Goal: Transaction & Acquisition: Book appointment/travel/reservation

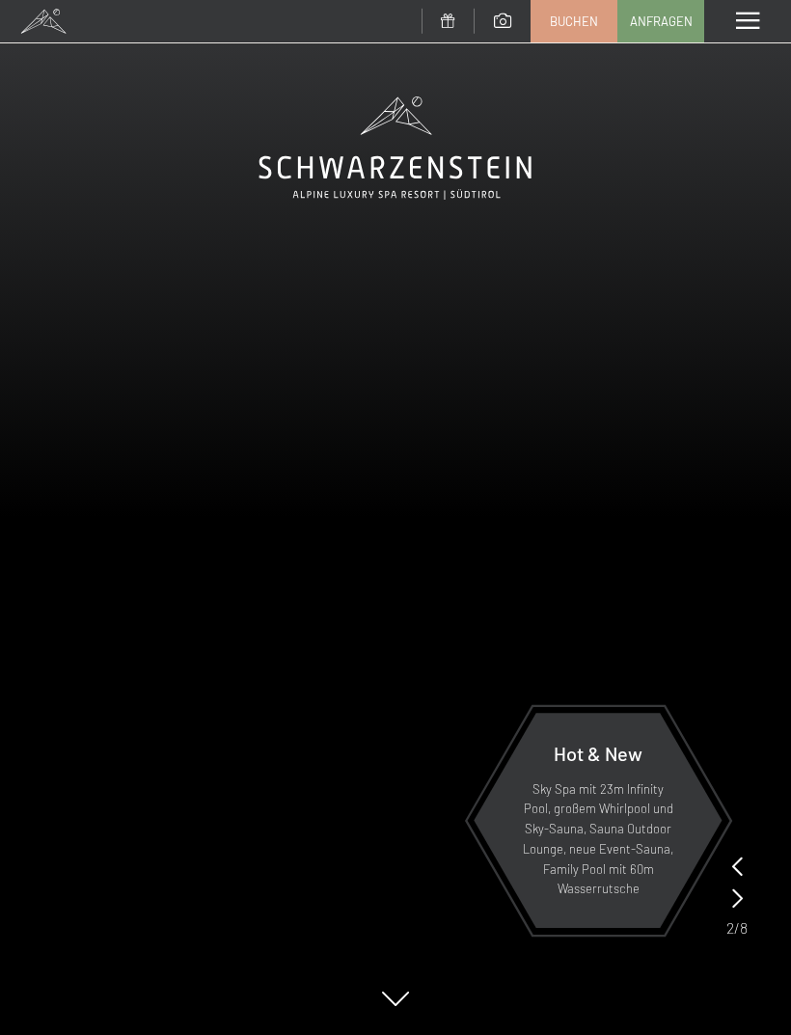
click at [572, 20] on span "Buchen" at bounding box center [574, 21] width 48 height 17
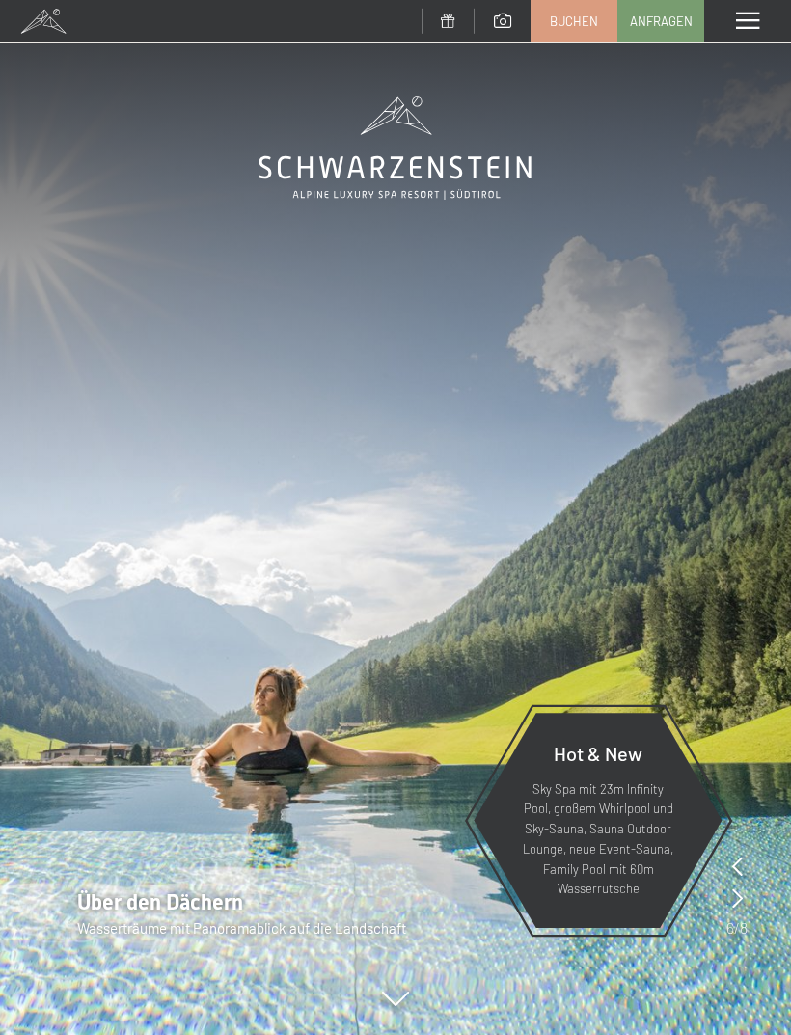
click at [579, 17] on span "Buchen" at bounding box center [574, 21] width 48 height 17
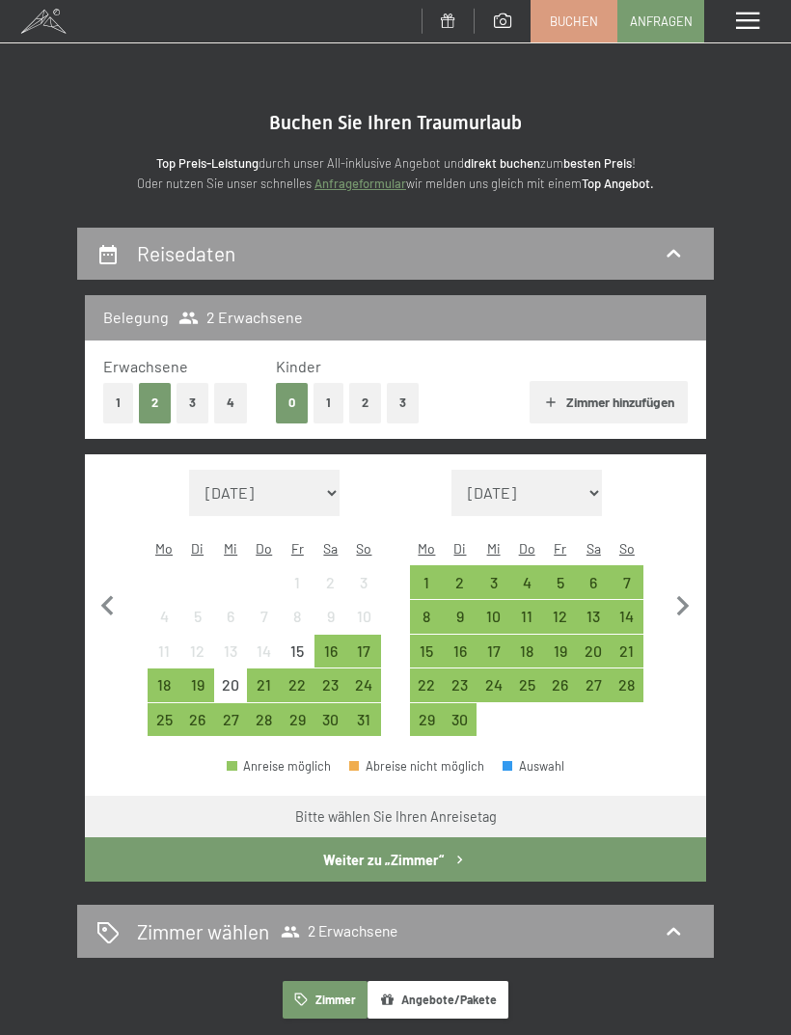
click at [262, 677] on div "21" at bounding box center [264, 692] width 30 height 30
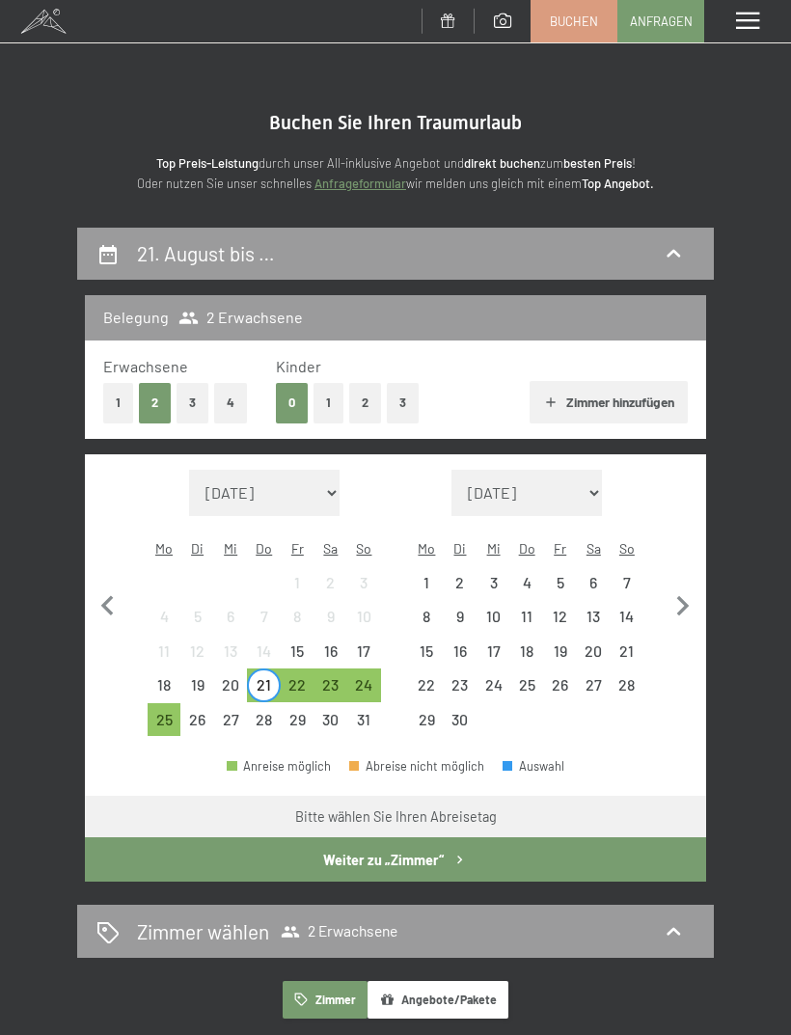
click at [328, 677] on div "23" at bounding box center [331, 692] width 30 height 30
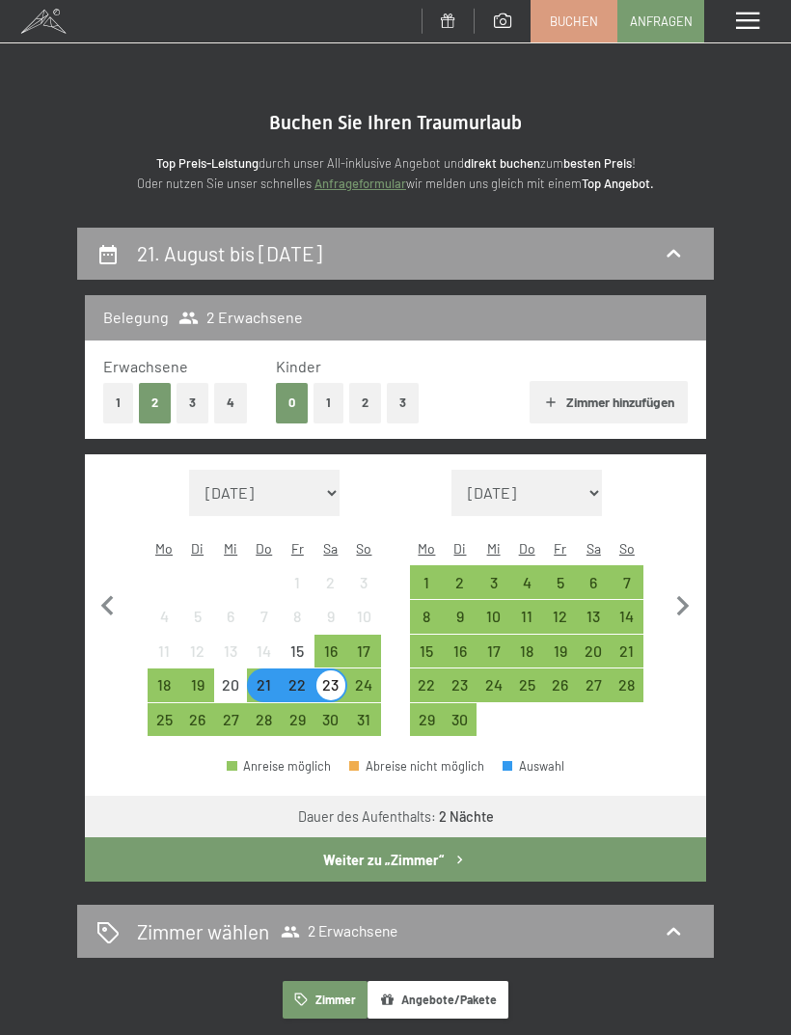
click at [414, 851] on button "Weiter zu „Zimmer“" at bounding box center [395, 859] width 621 height 44
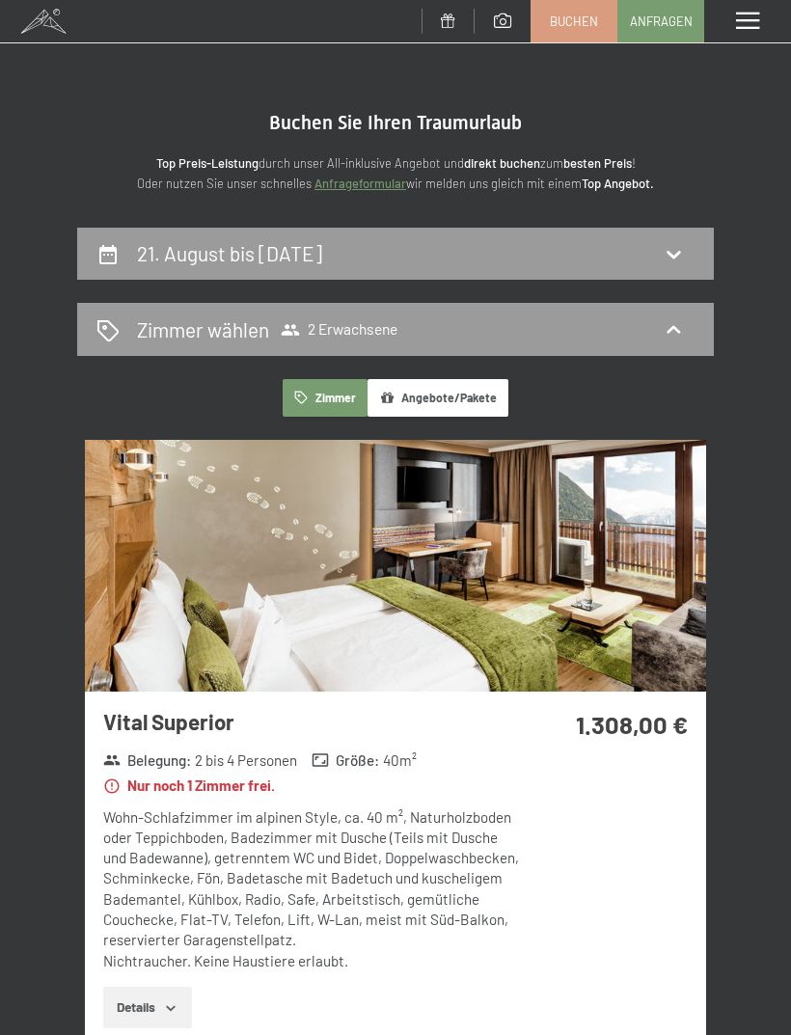
click at [385, 324] on span "2 Erwachsene" at bounding box center [339, 329] width 117 height 19
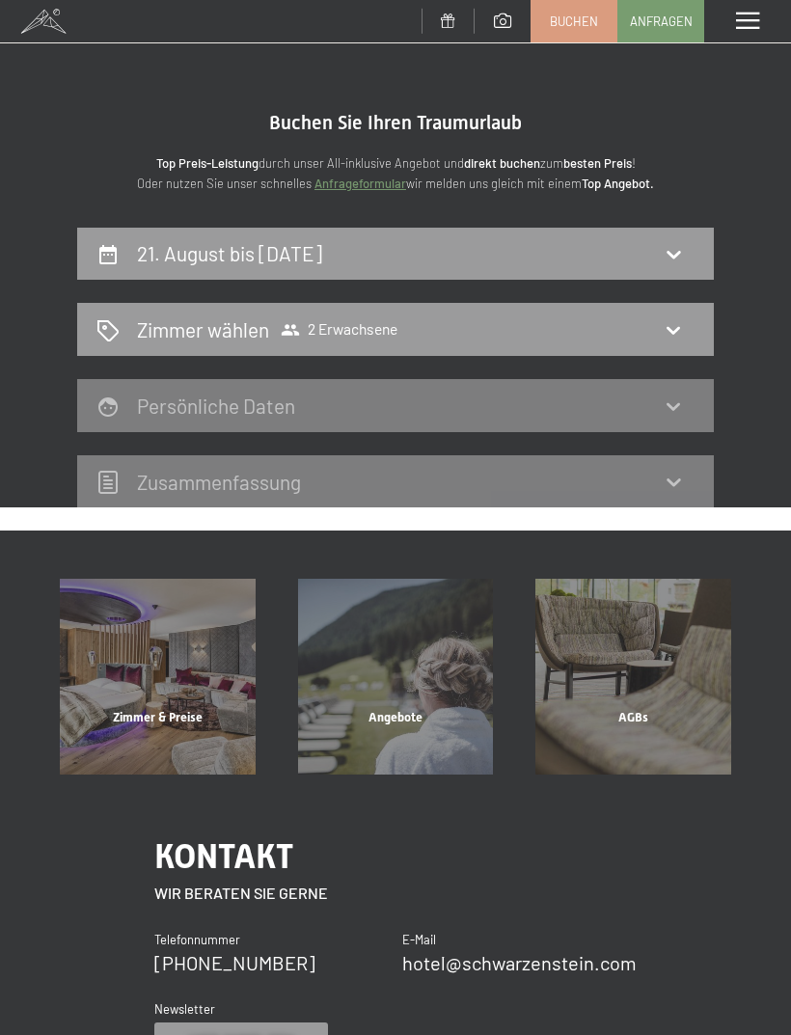
click at [366, 334] on span "2 Erwachsene" at bounding box center [339, 329] width 117 height 19
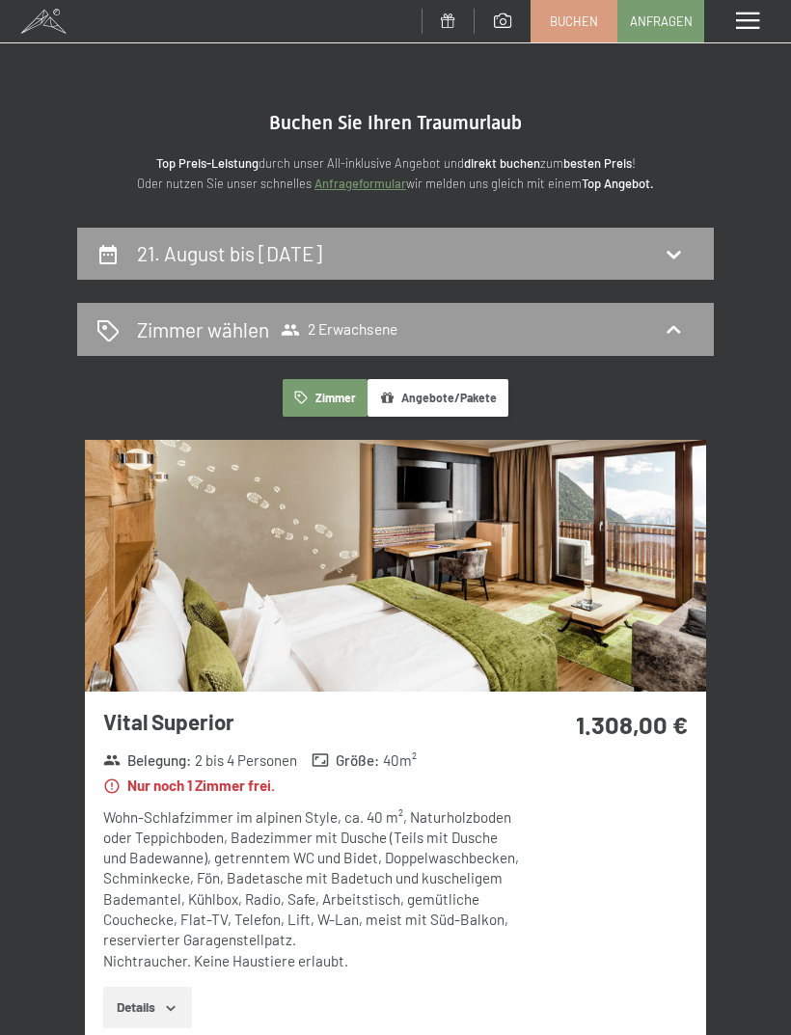
click at [674, 325] on icon at bounding box center [673, 329] width 14 height 8
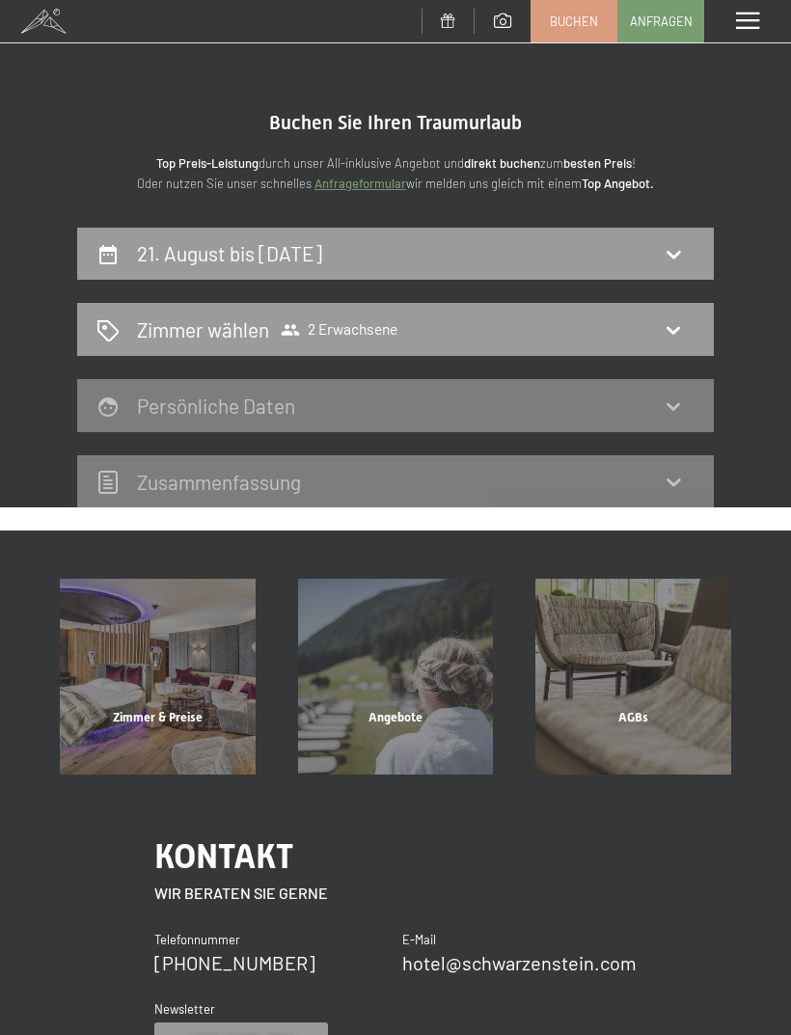
click at [275, 329] on span "Zimmer wählen 2 Erwachsene" at bounding box center [267, 329] width 261 height 28
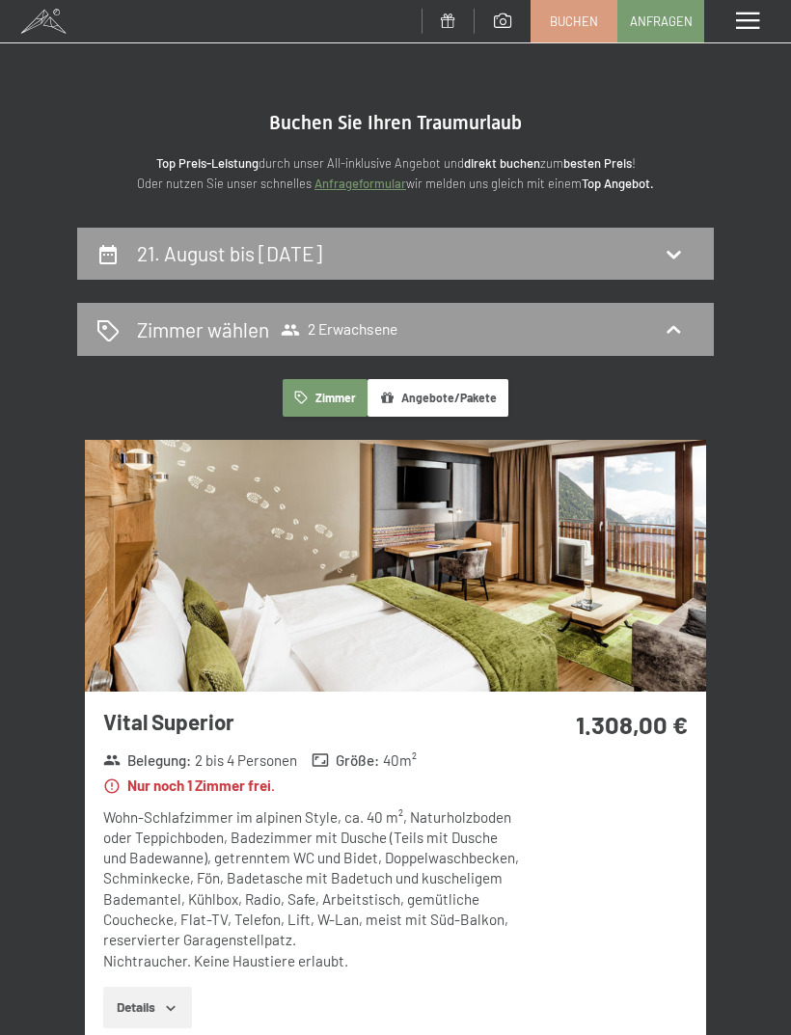
click at [572, 22] on span "Buchen" at bounding box center [574, 21] width 48 height 17
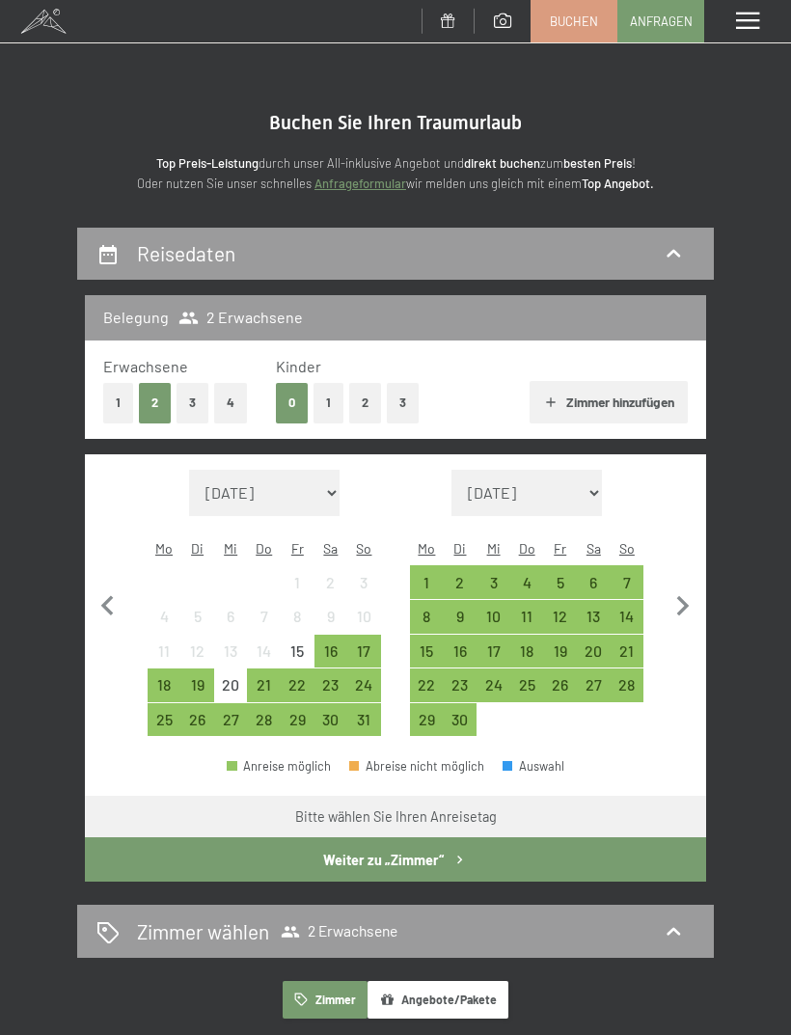
click at [322, 408] on button "1" at bounding box center [328, 403] width 30 height 40
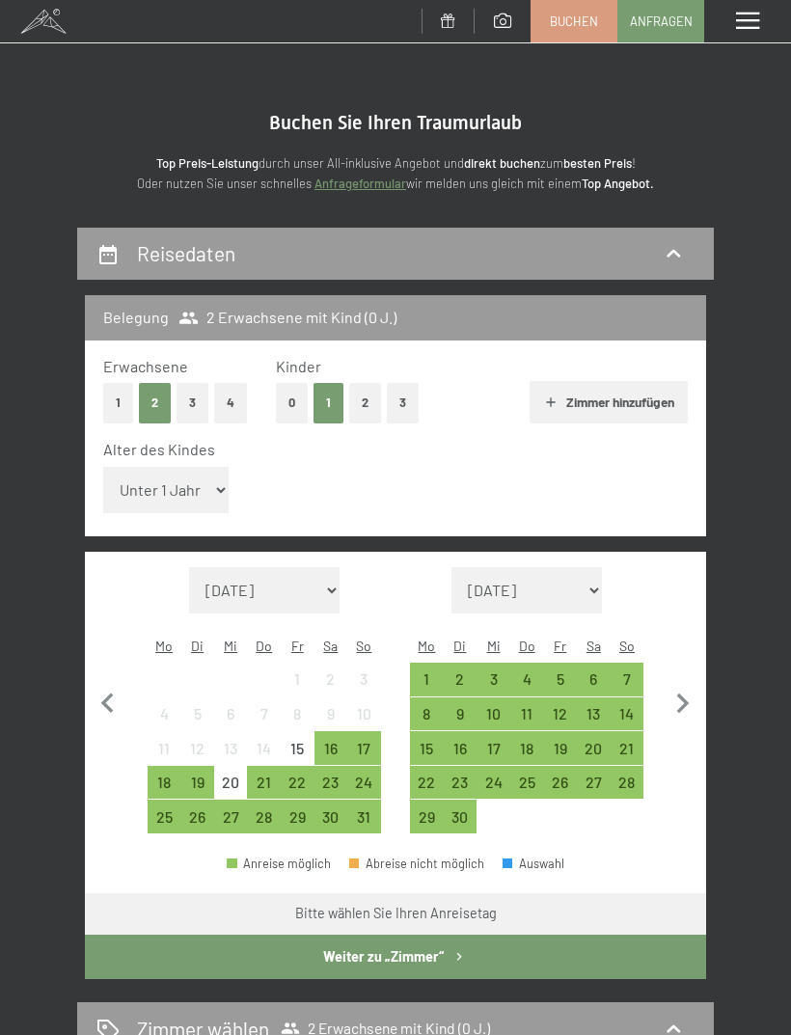
click at [258, 774] on div "21" at bounding box center [264, 789] width 30 height 30
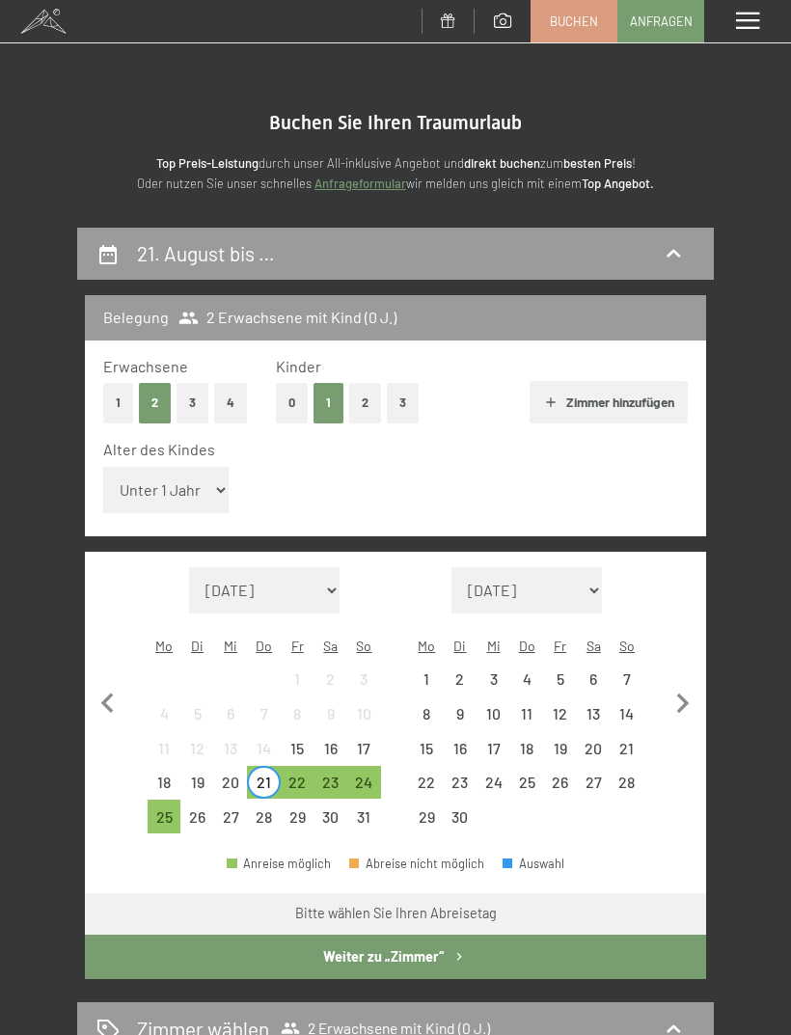
click at [335, 774] on div "23" at bounding box center [331, 789] width 30 height 30
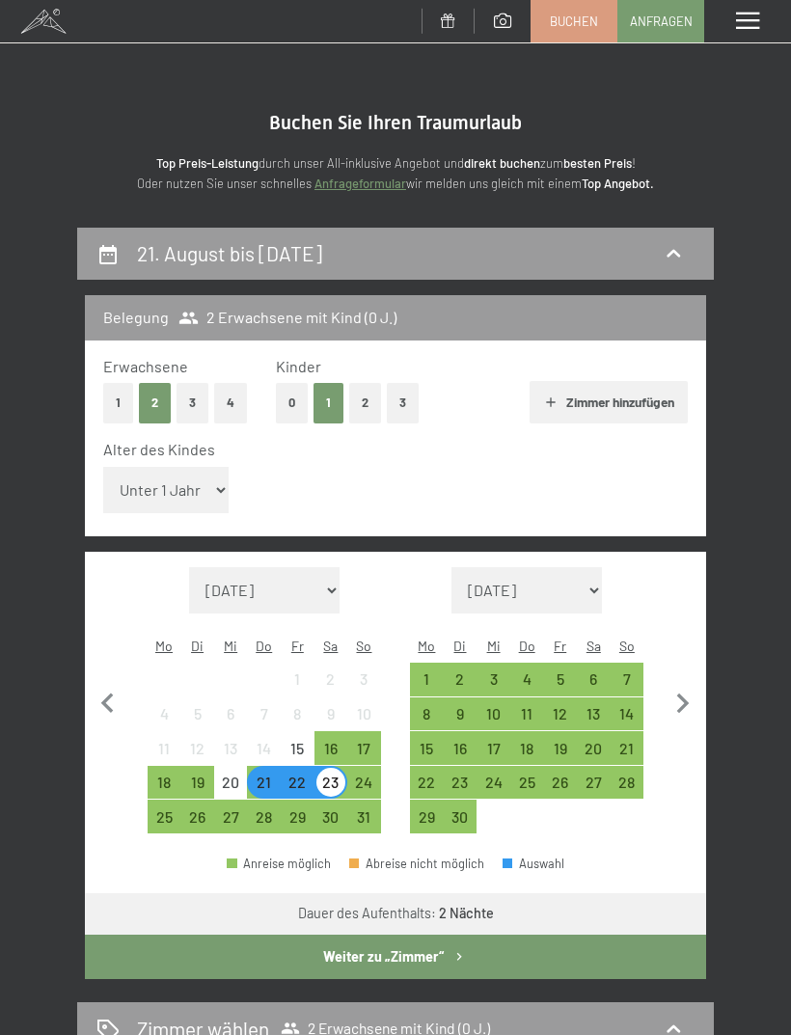
click at [404, 934] on button "Weiter zu „Zimmer“" at bounding box center [395, 956] width 621 height 44
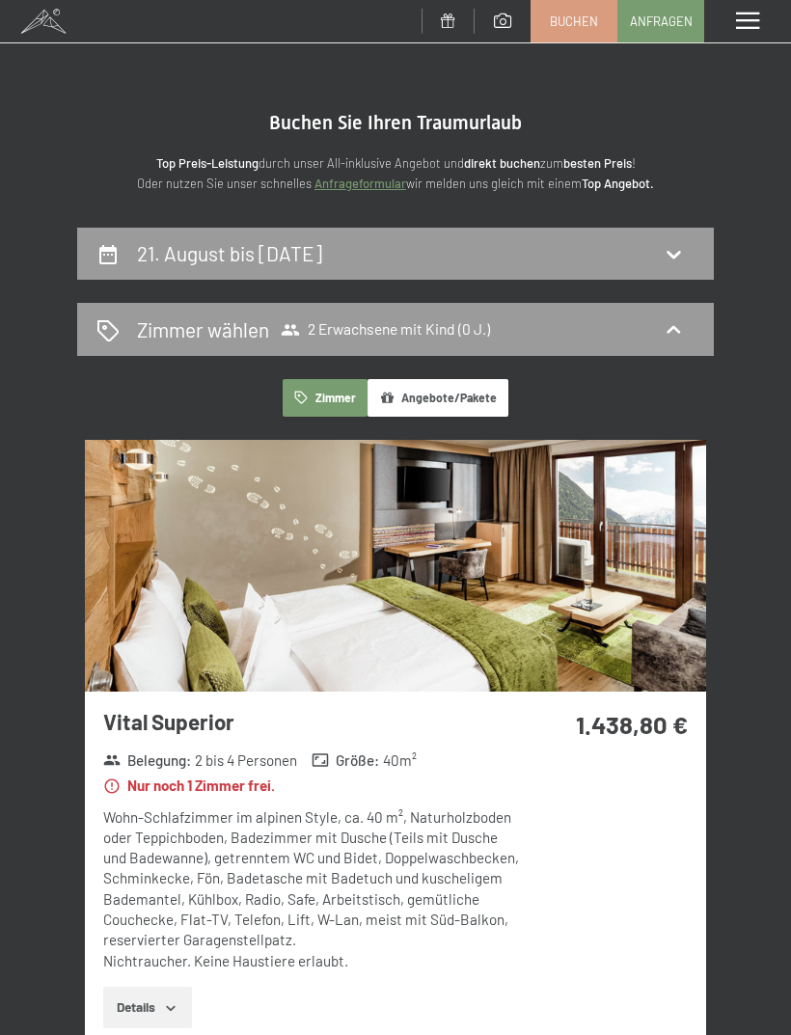
click at [107, 336] on icon at bounding box center [107, 330] width 23 height 23
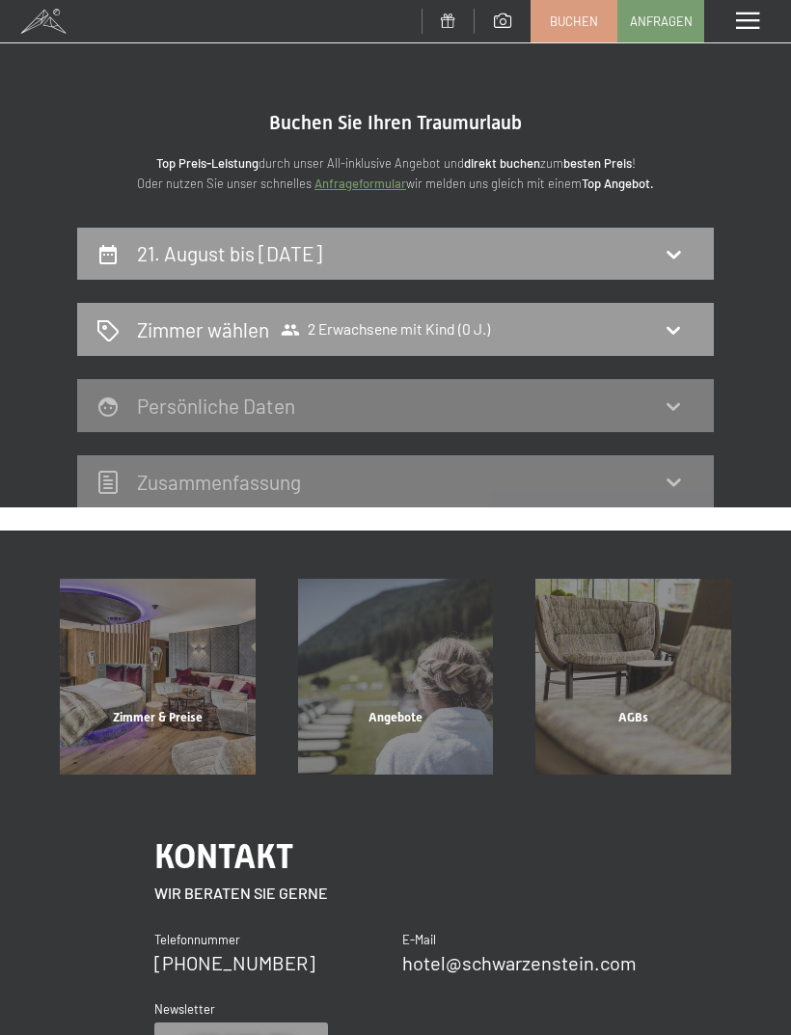
click at [567, 21] on span "Buchen" at bounding box center [574, 21] width 48 height 17
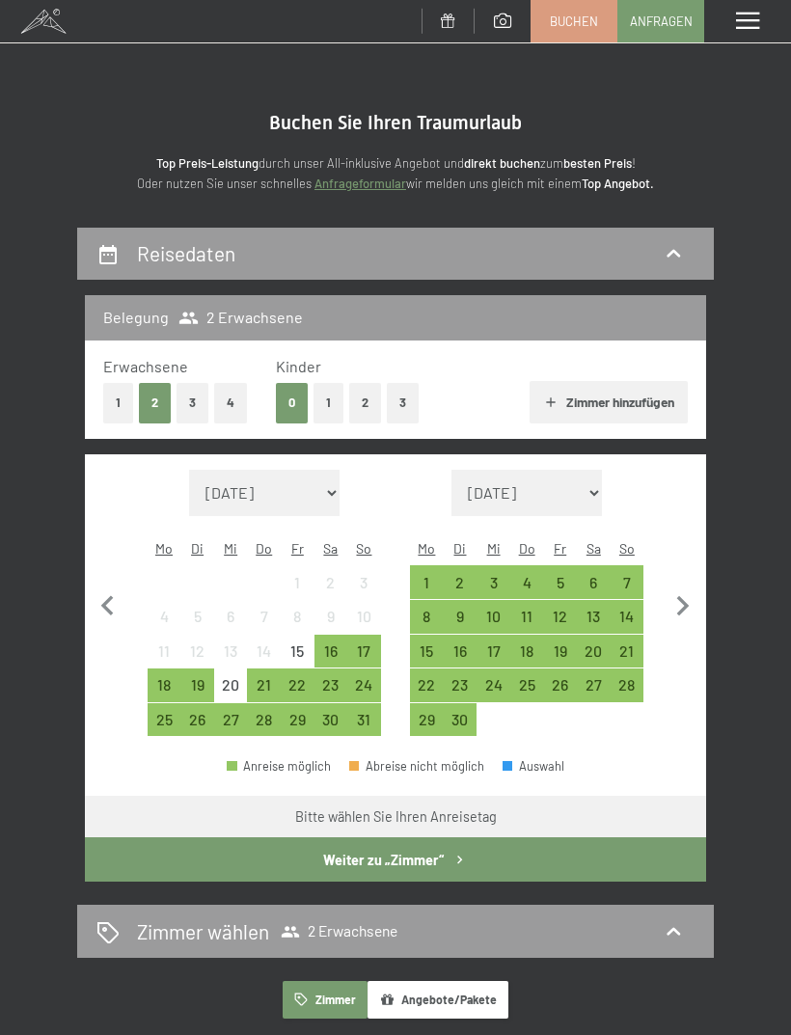
click at [114, 399] on button "1" at bounding box center [118, 403] width 30 height 40
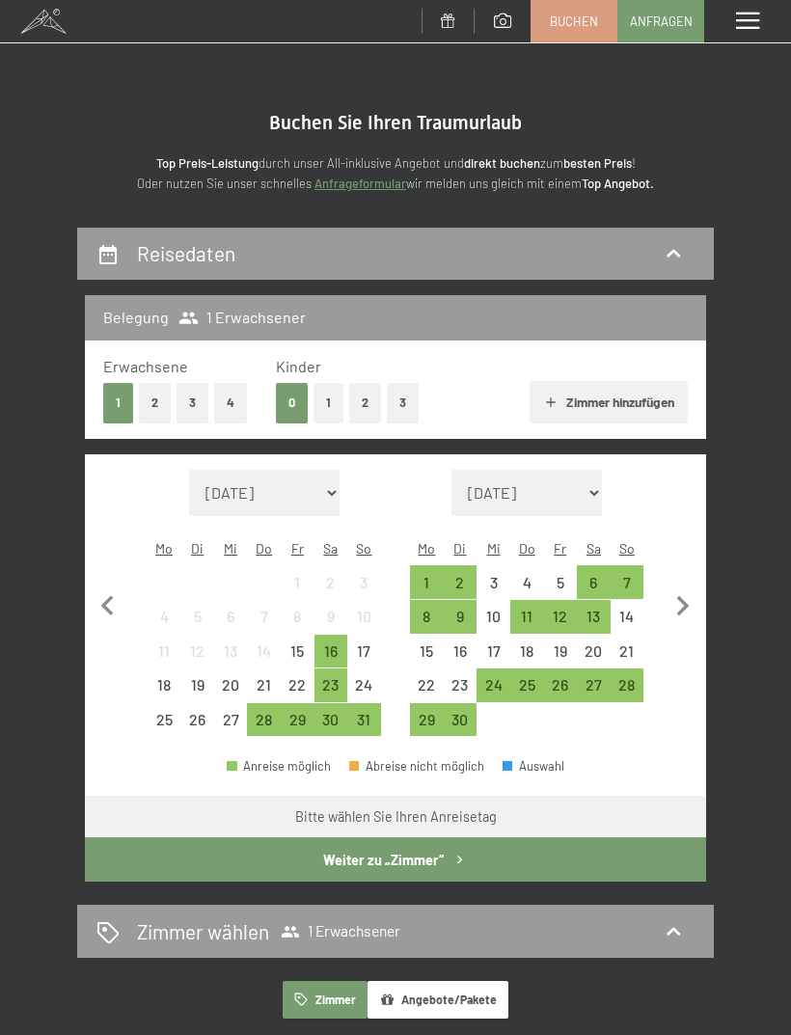
click at [266, 712] on div "28" at bounding box center [264, 727] width 30 height 30
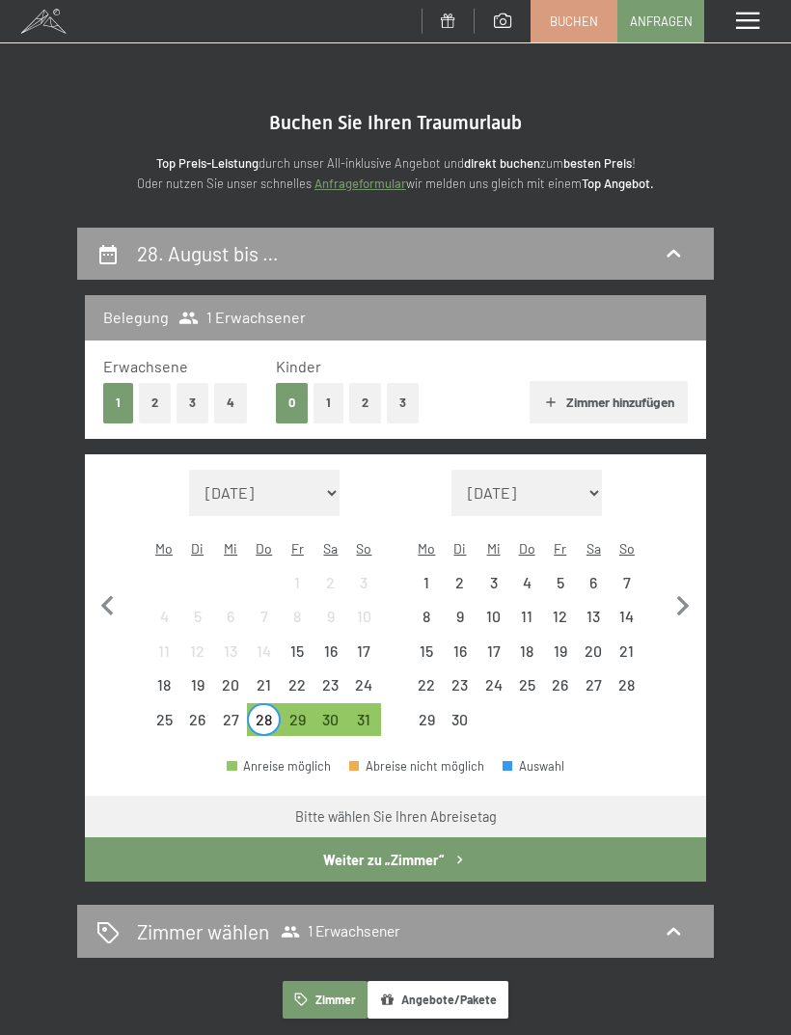
click at [332, 712] on div "30" at bounding box center [331, 727] width 30 height 30
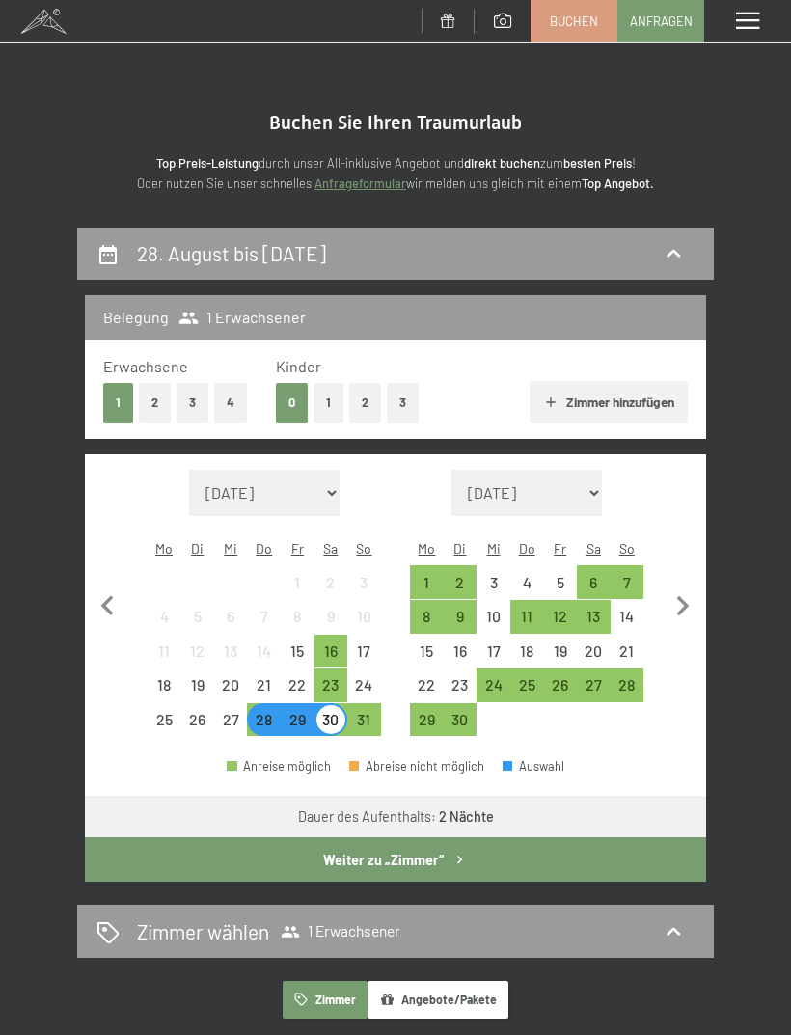
click at [418, 837] on button "Weiter zu „Zimmer“" at bounding box center [395, 859] width 621 height 44
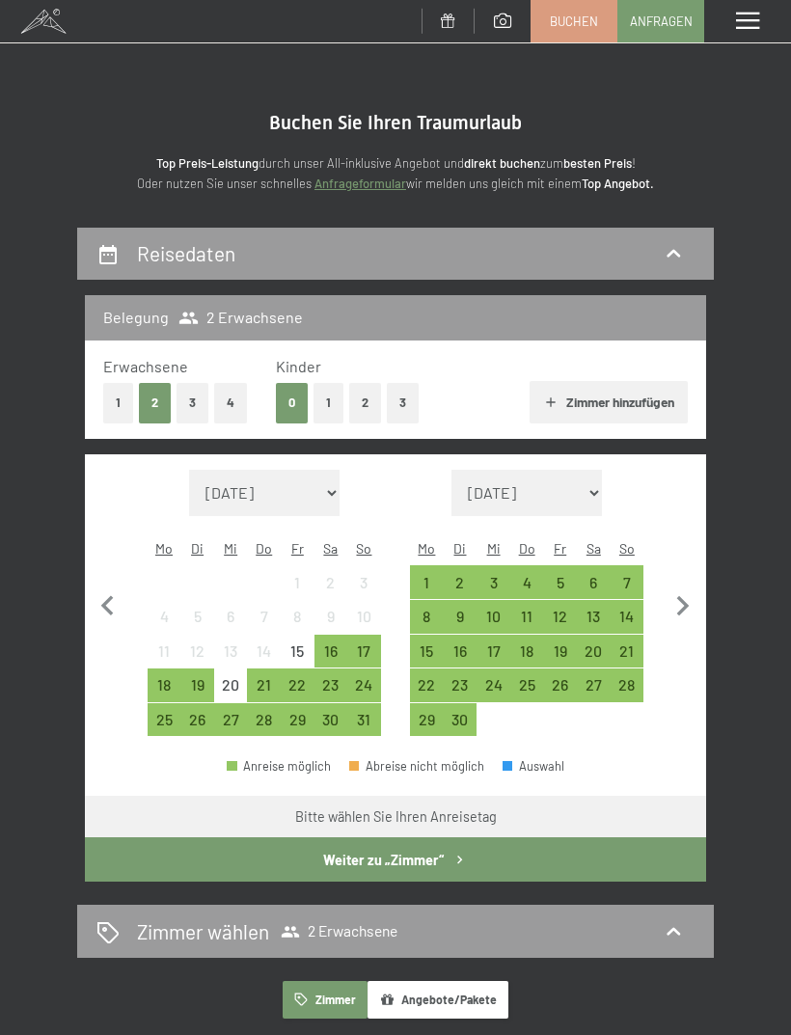
click at [199, 677] on div "19" at bounding box center [197, 692] width 30 height 30
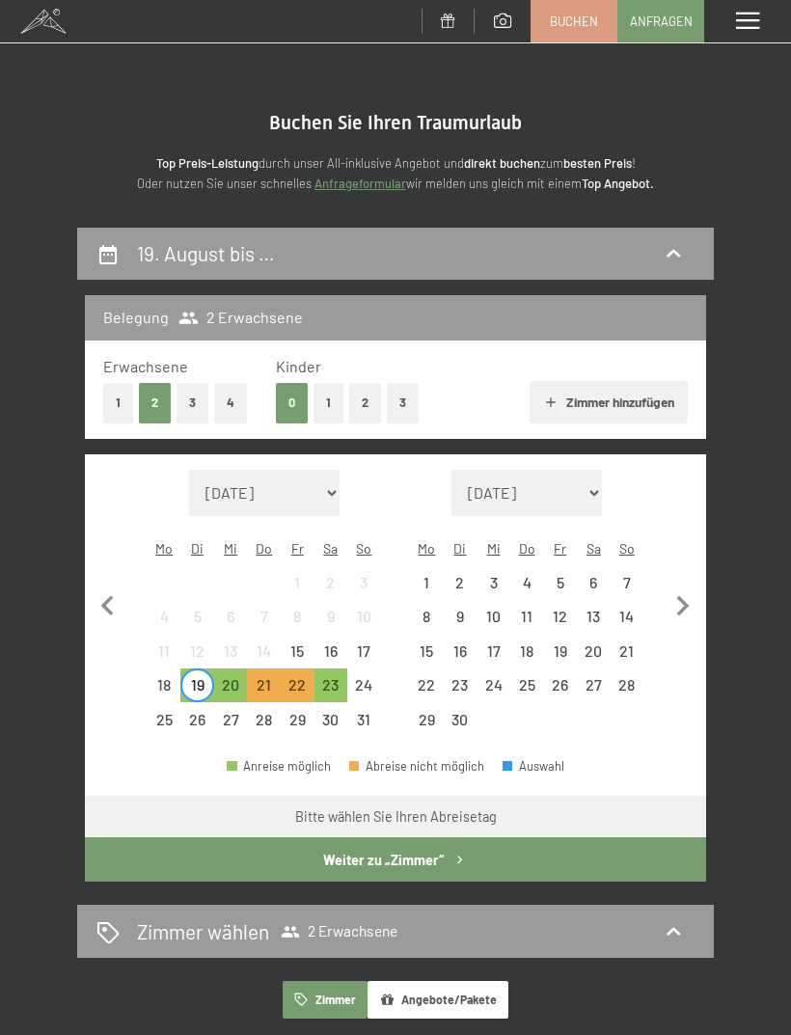
click at [336, 677] on div "23" at bounding box center [331, 692] width 30 height 30
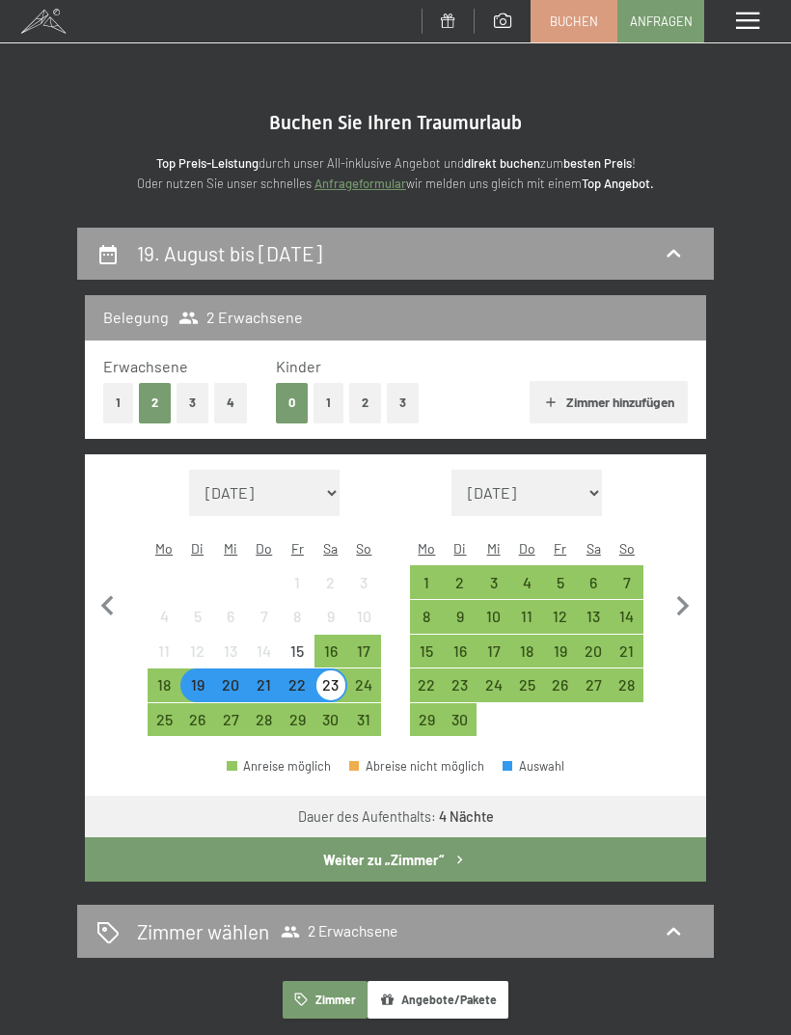
click at [421, 837] on button "Weiter zu „Zimmer“" at bounding box center [395, 859] width 621 height 44
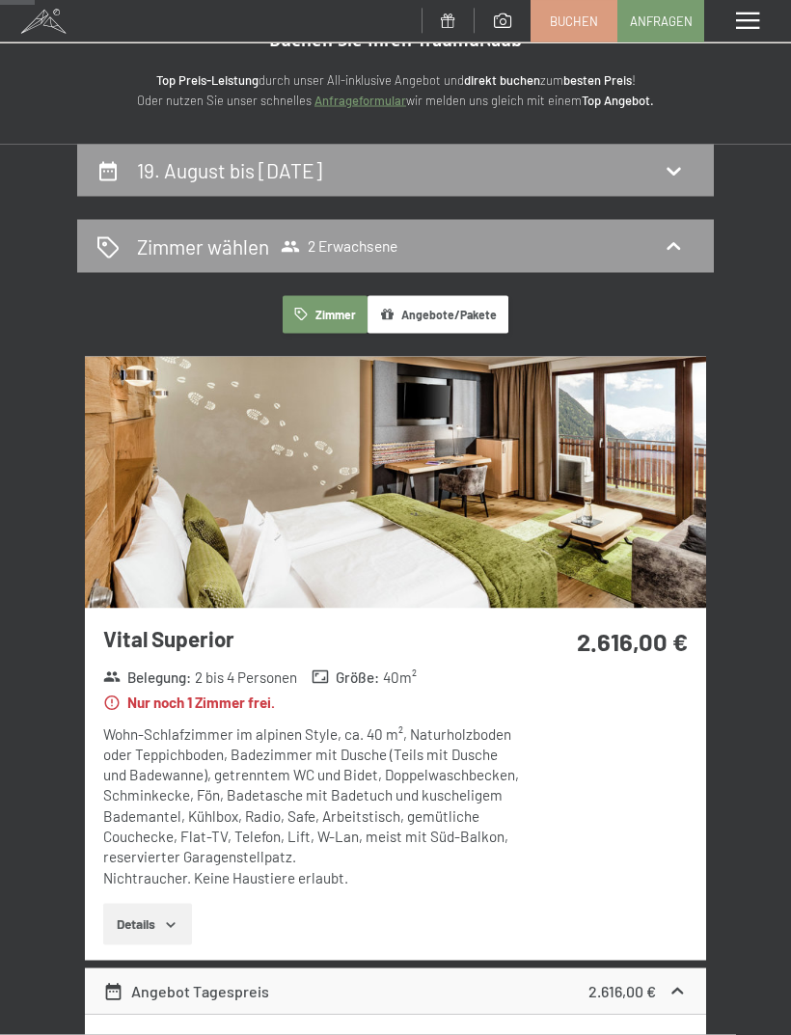
scroll to position [65, 0]
